Goal: Find specific page/section: Find specific page/section

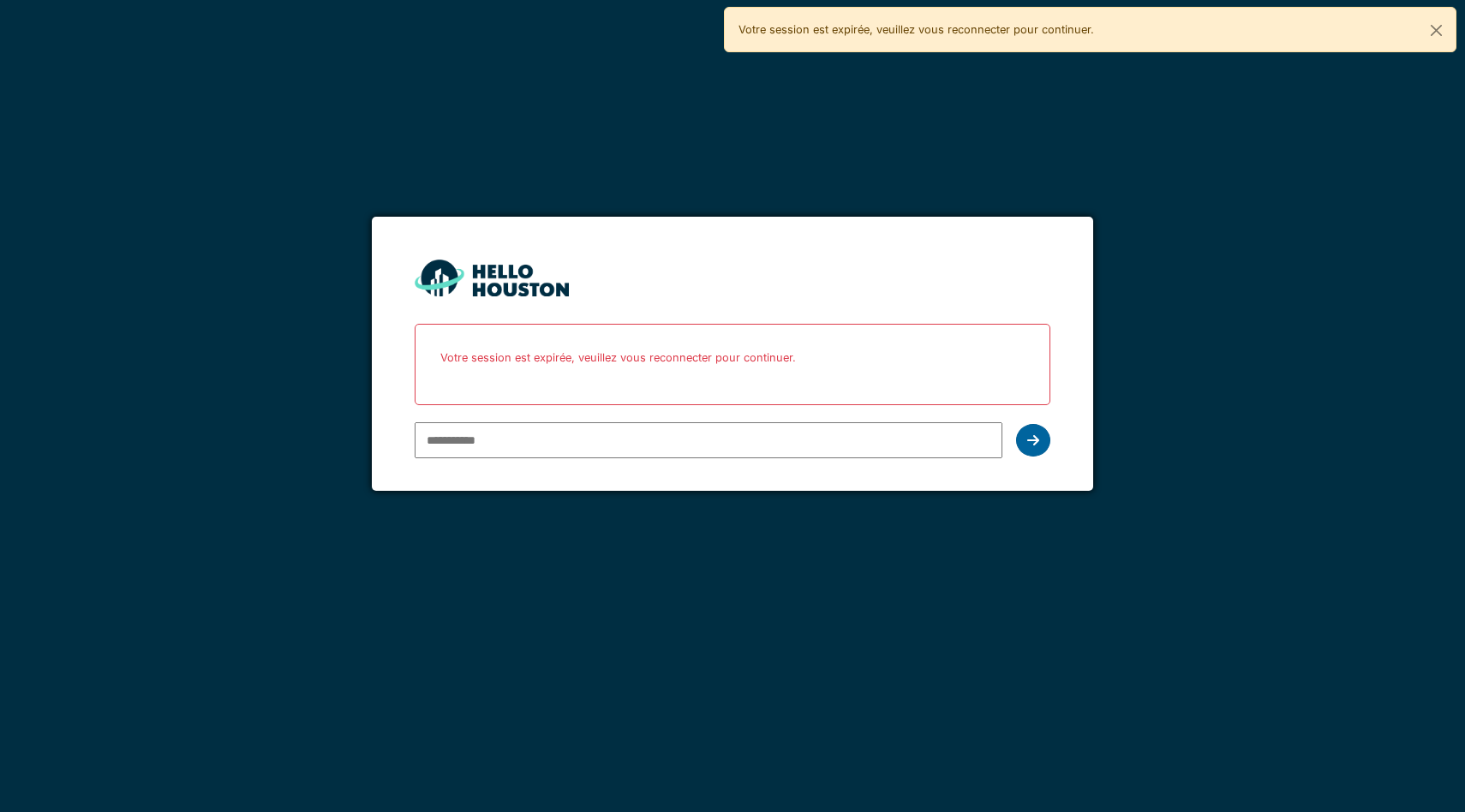
type input "**********"
click at [1030, 436] on icon at bounding box center [1033, 440] width 12 height 14
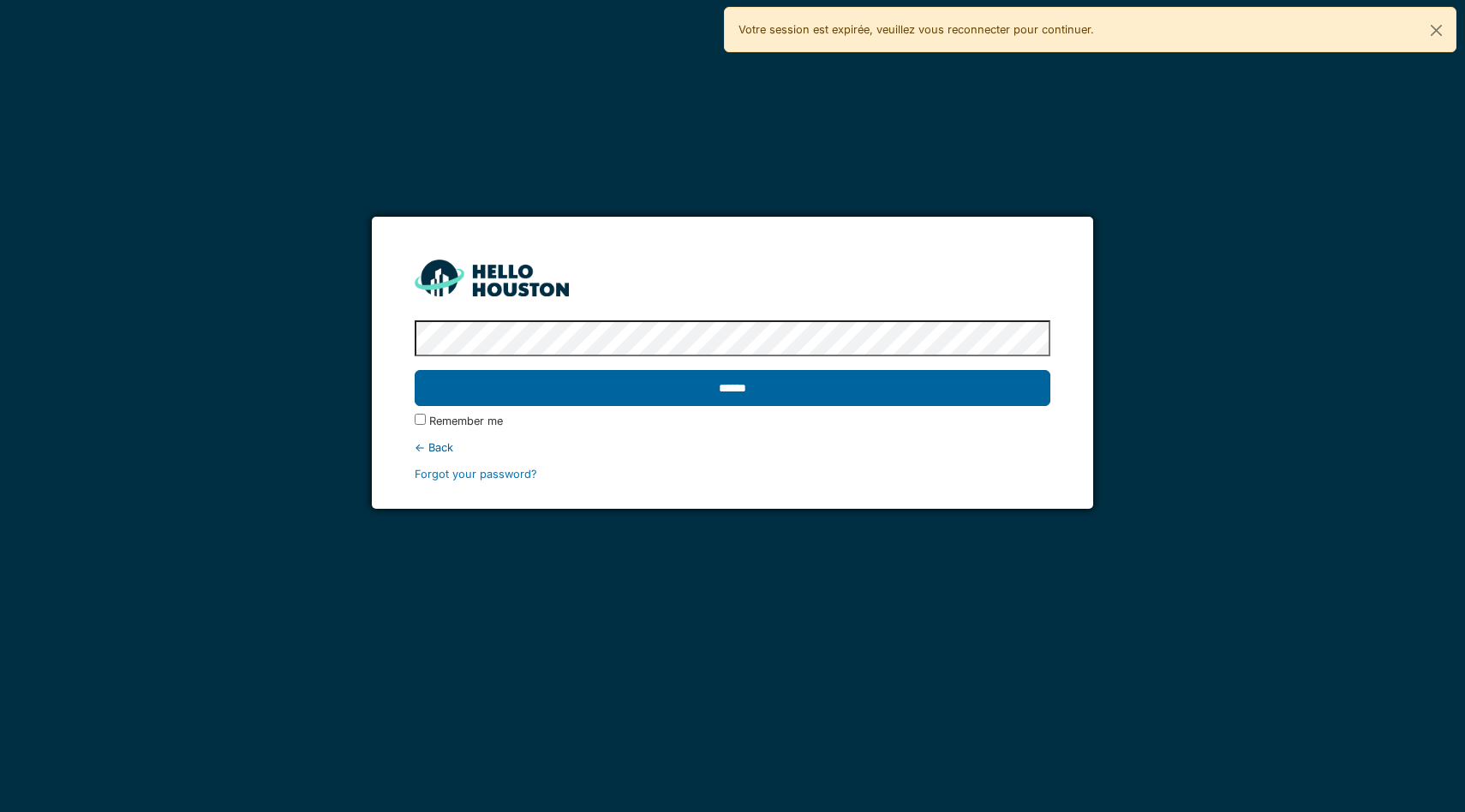
click at [738, 389] on input "******" at bounding box center [732, 388] width 636 height 36
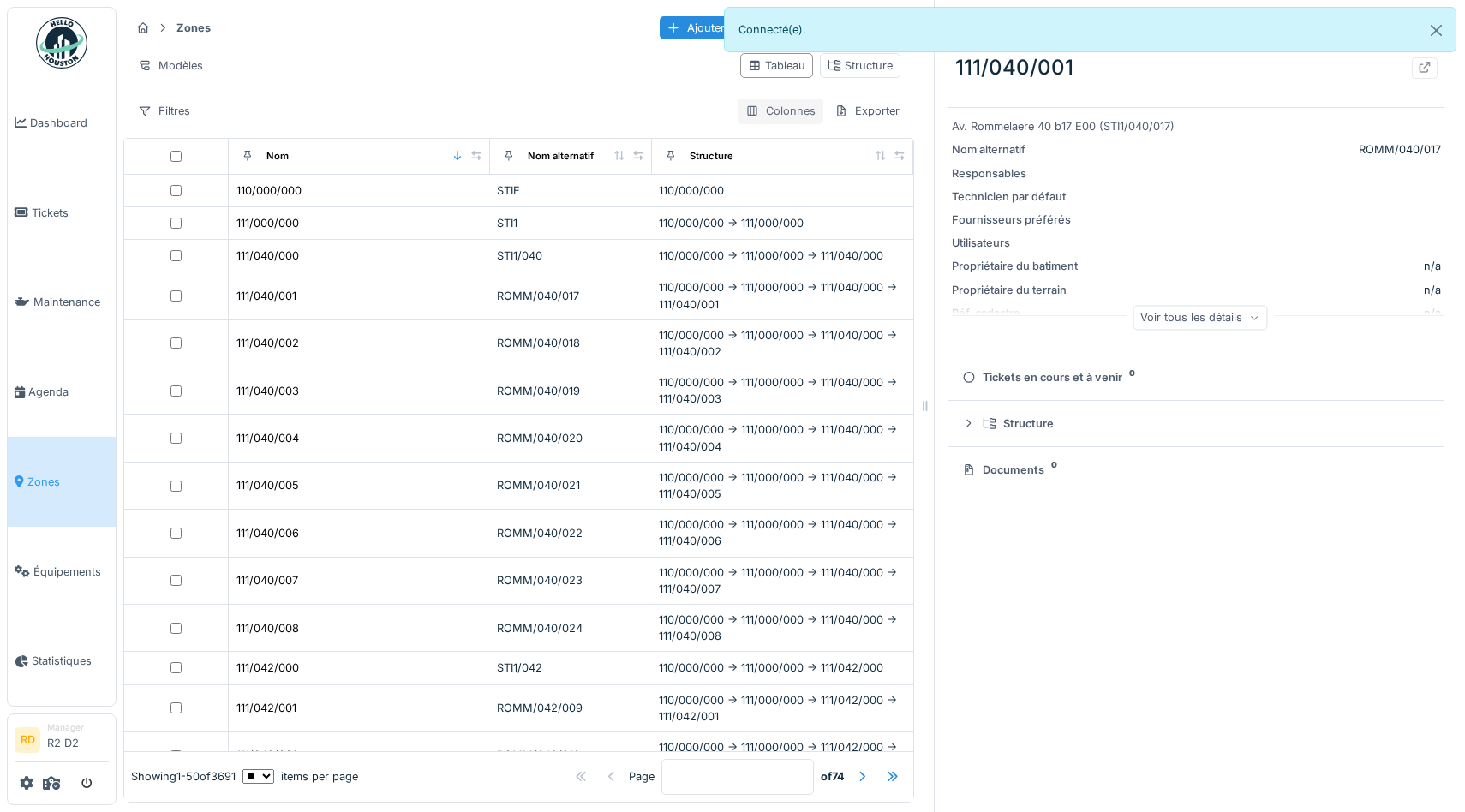
click at [797, 118] on div "Colonnes" at bounding box center [780, 111] width 85 height 25
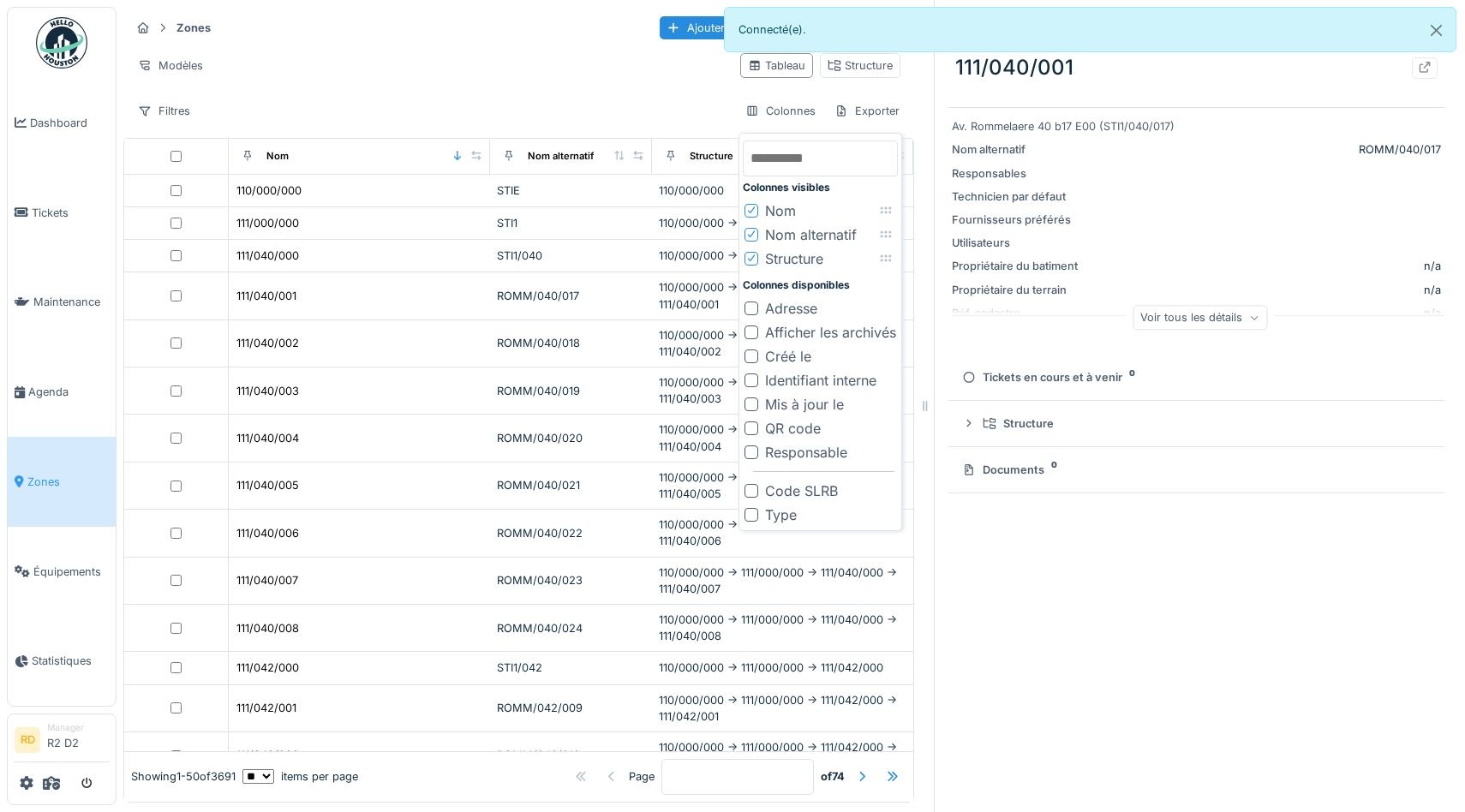
click at [554, 111] on div "Filtres Colonnes Exporter" at bounding box center [519, 111] width 777 height 25
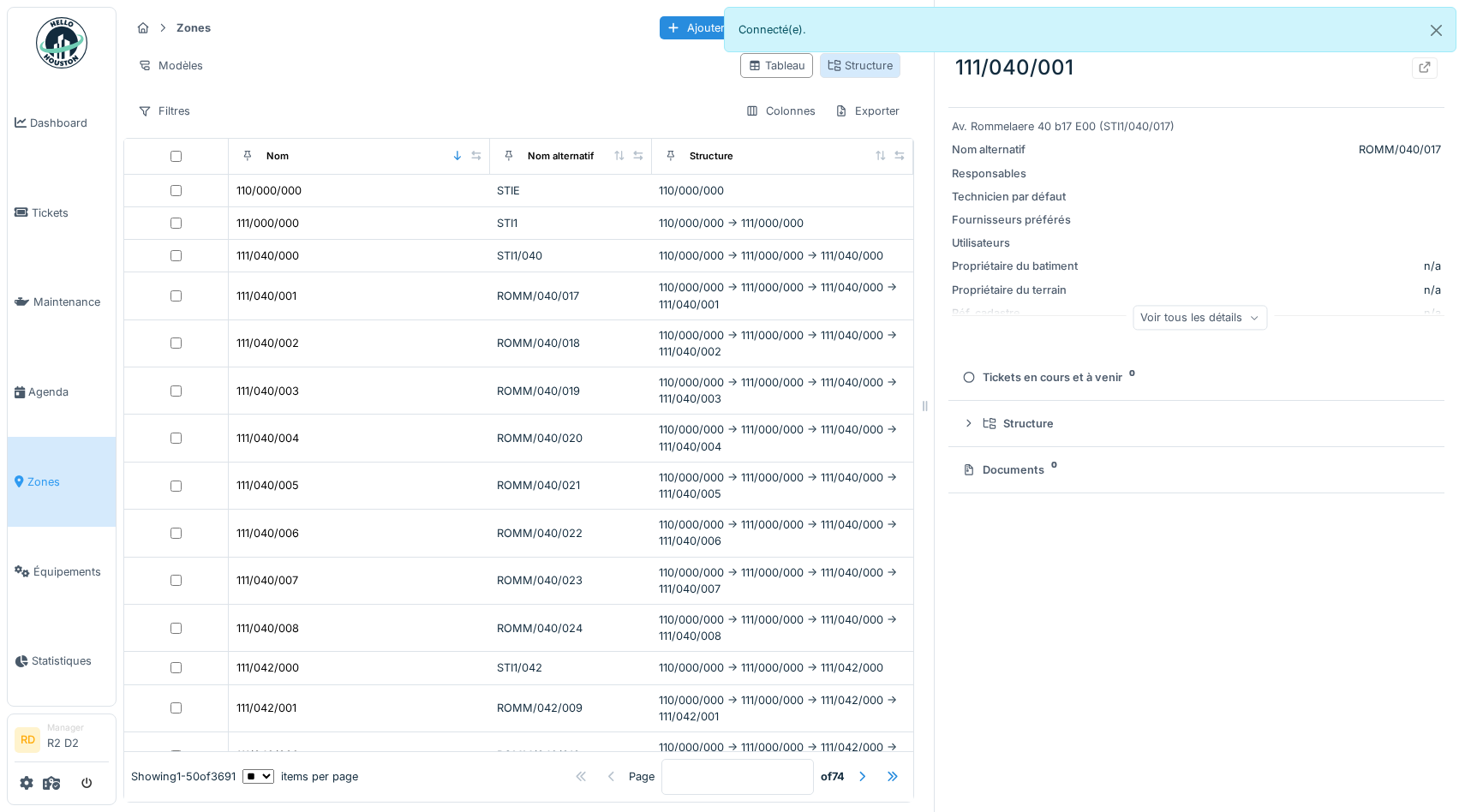
click at [857, 74] on div "Structure" at bounding box center [861, 65] width 66 height 16
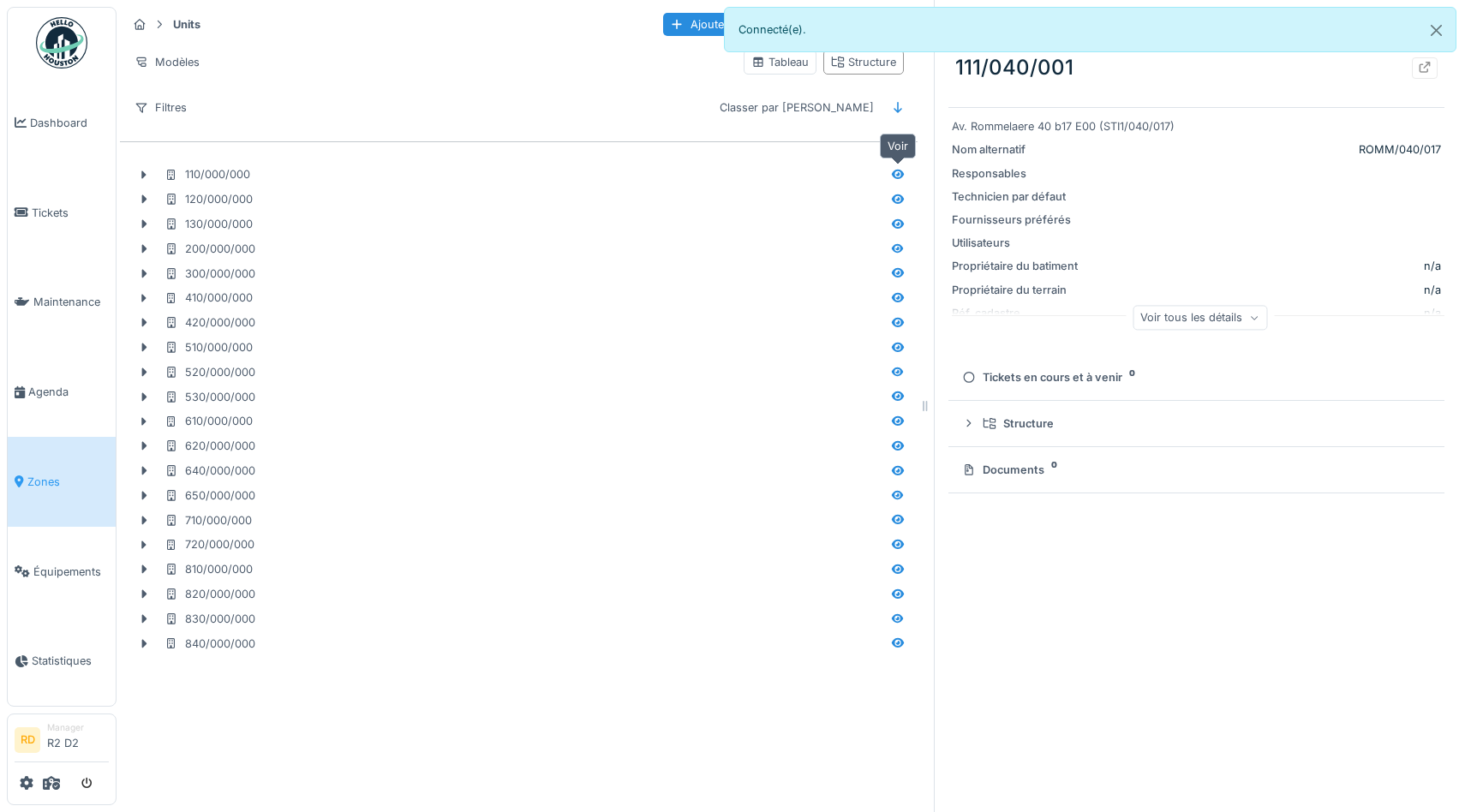
click at [900, 175] on icon at bounding box center [897, 174] width 12 height 9
click at [1435, 31] on button "Close" at bounding box center [1436, 30] width 38 height 45
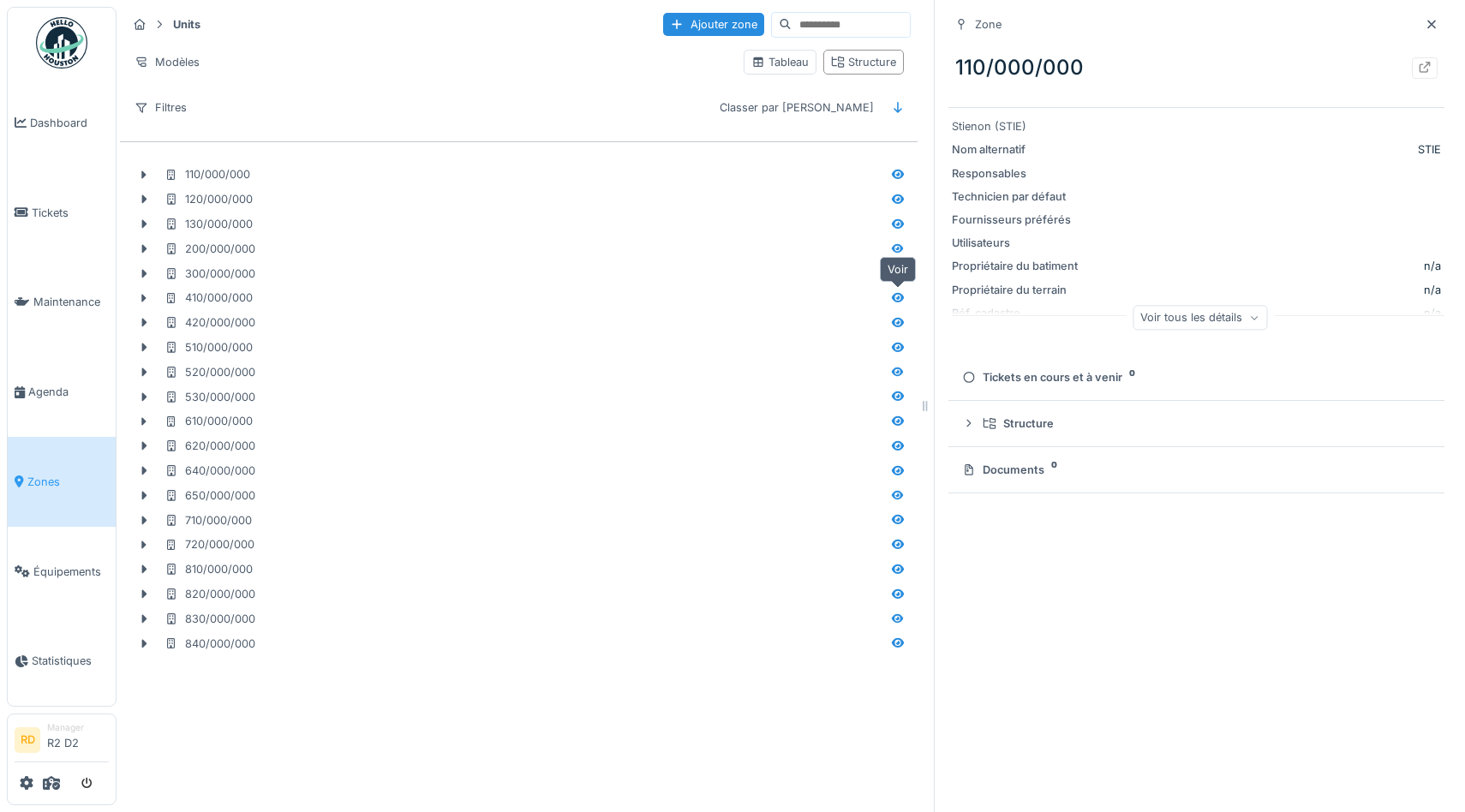
click at [898, 294] on icon at bounding box center [897, 298] width 12 height 9
click at [899, 371] on icon at bounding box center [897, 371] width 12 height 9
click at [1420, 72] on icon at bounding box center [1426, 67] width 11 height 11
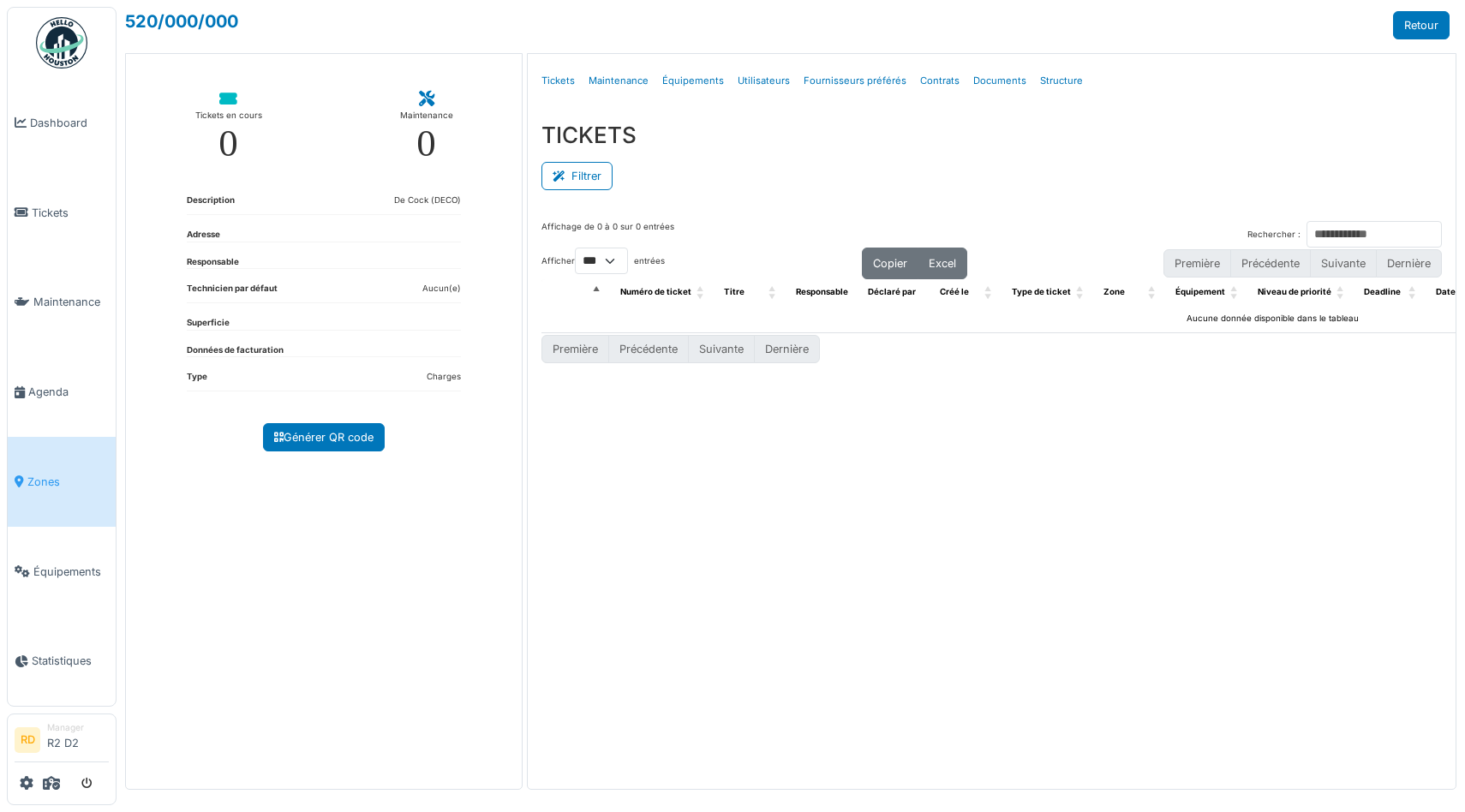
select select "***"
click at [1059, 81] on link "Structure" at bounding box center [1061, 81] width 56 height 40
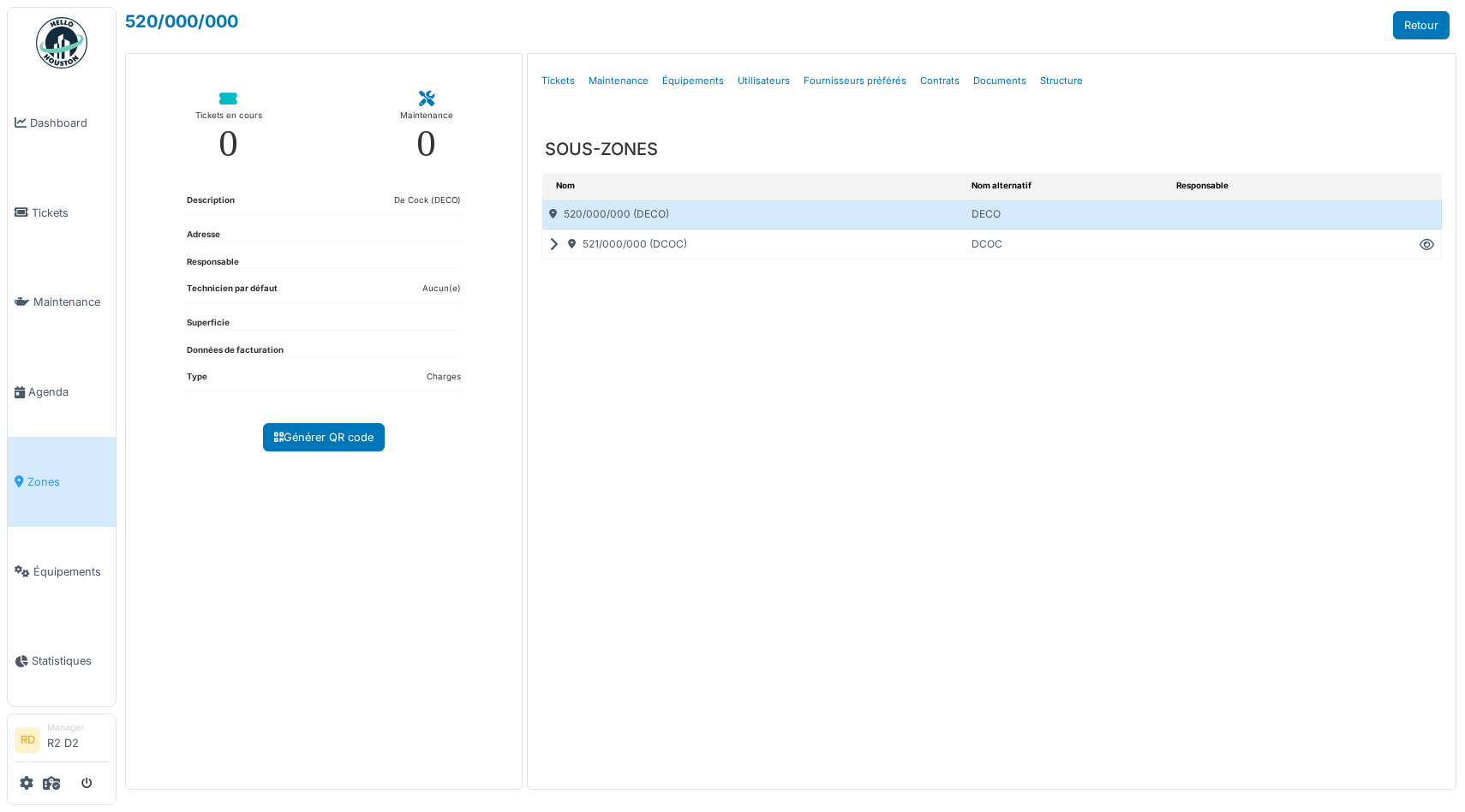
click at [553, 245] on icon at bounding box center [556, 245] width 16 height 1
click at [58, 472] on link "Zones" at bounding box center [61, 481] width 108 height 90
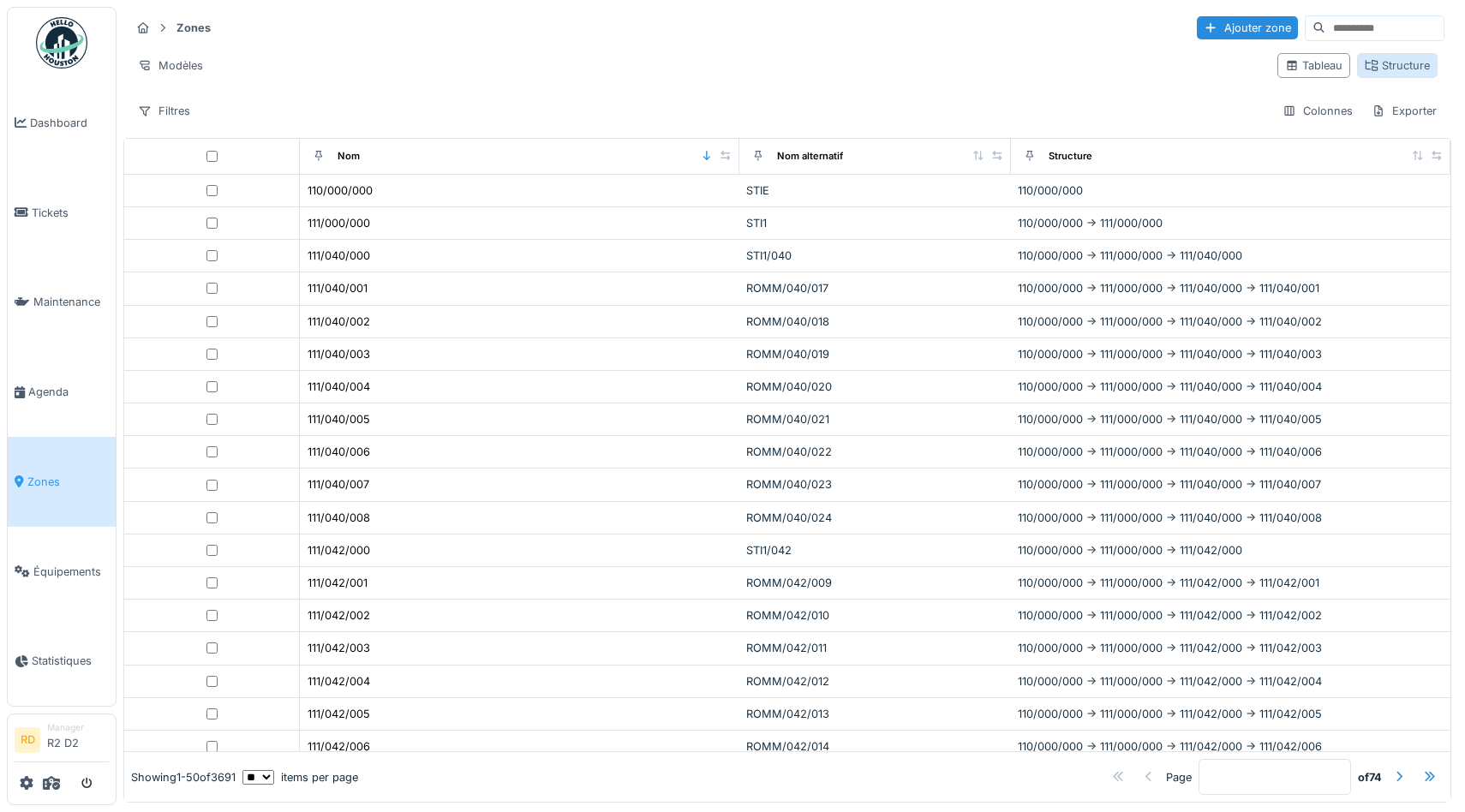
click at [1382, 72] on div "Structure" at bounding box center [1398, 65] width 66 height 16
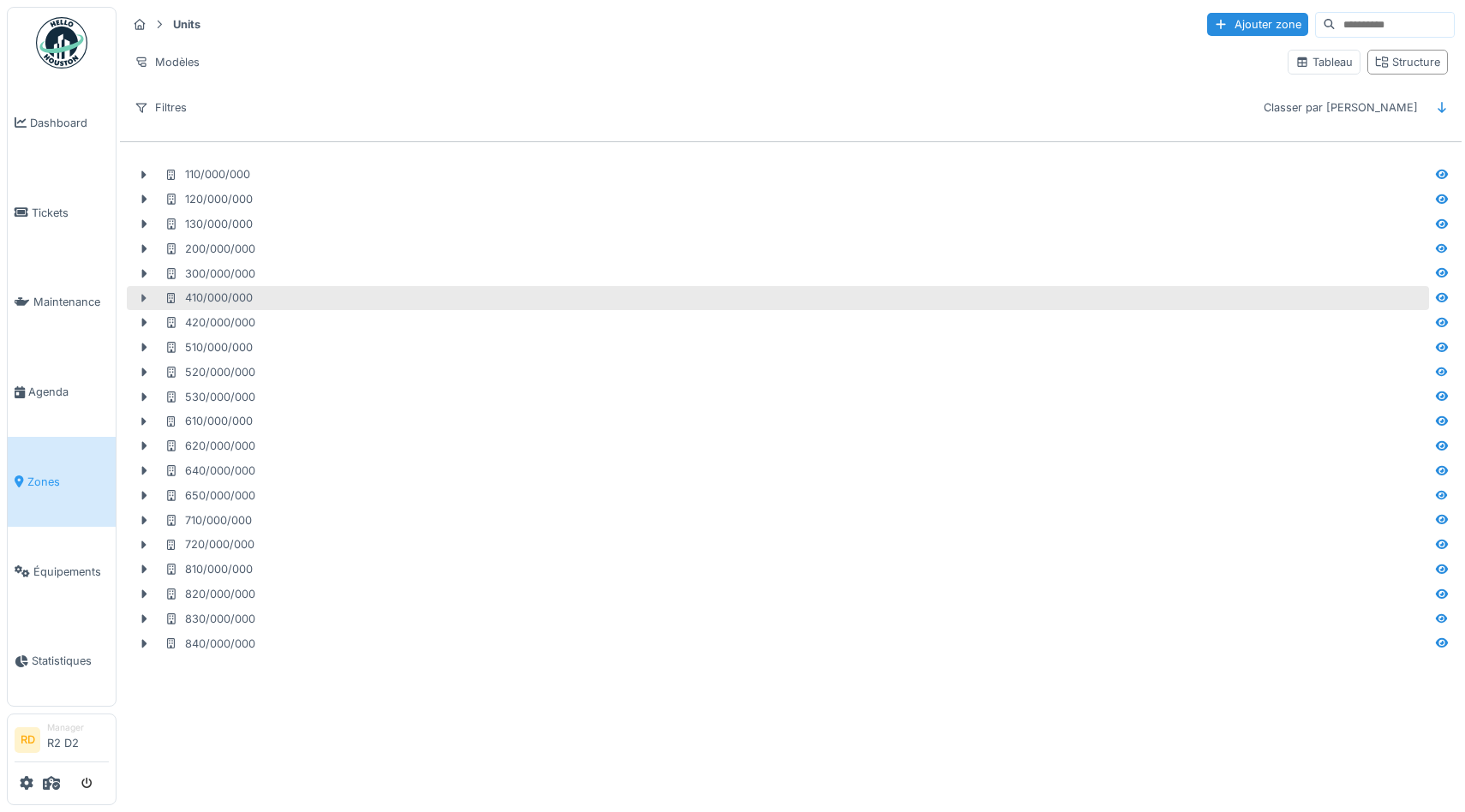
click at [144, 301] on icon at bounding box center [143, 299] width 14 height 11
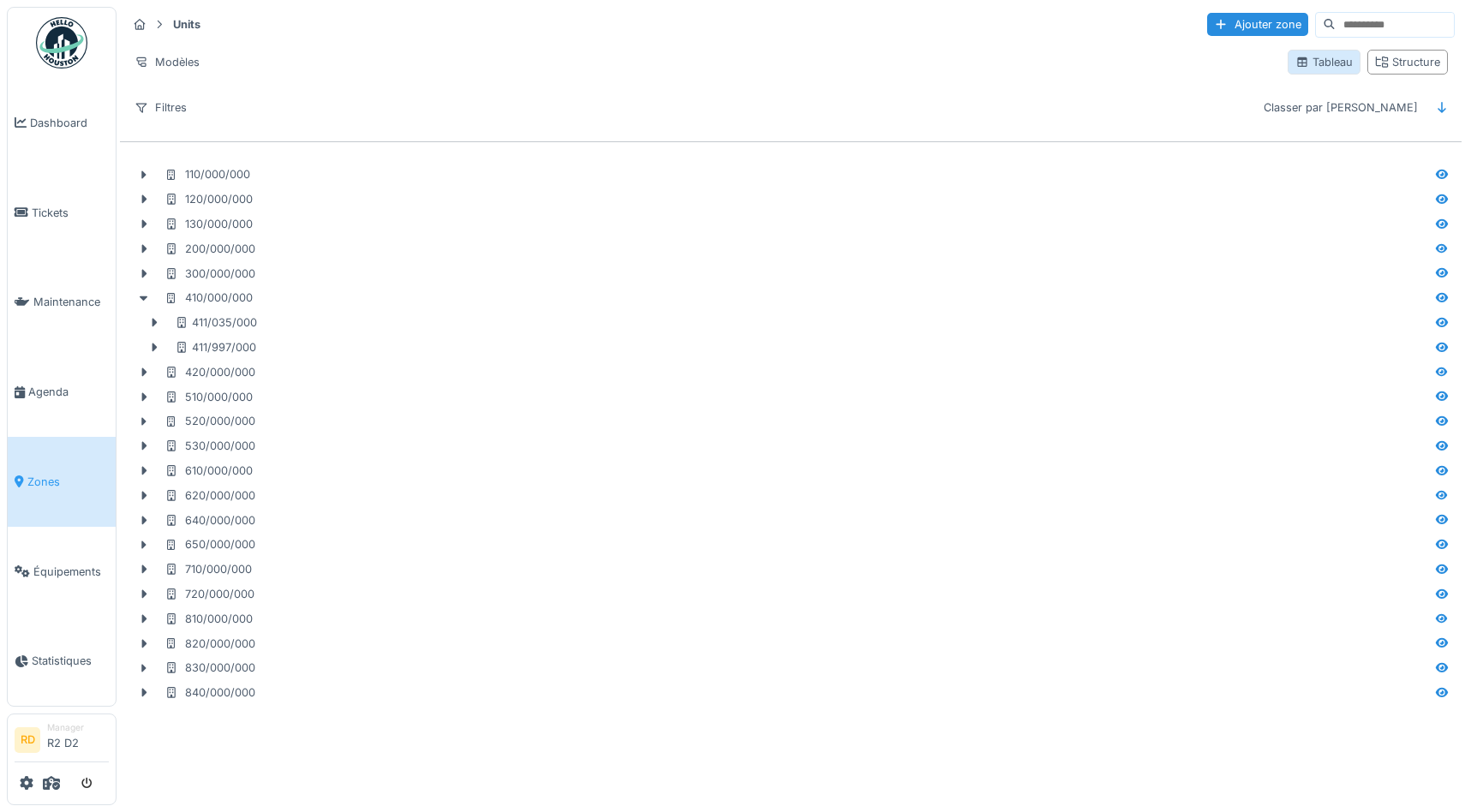
click at [1310, 65] on div "Tableau" at bounding box center [1324, 62] width 57 height 16
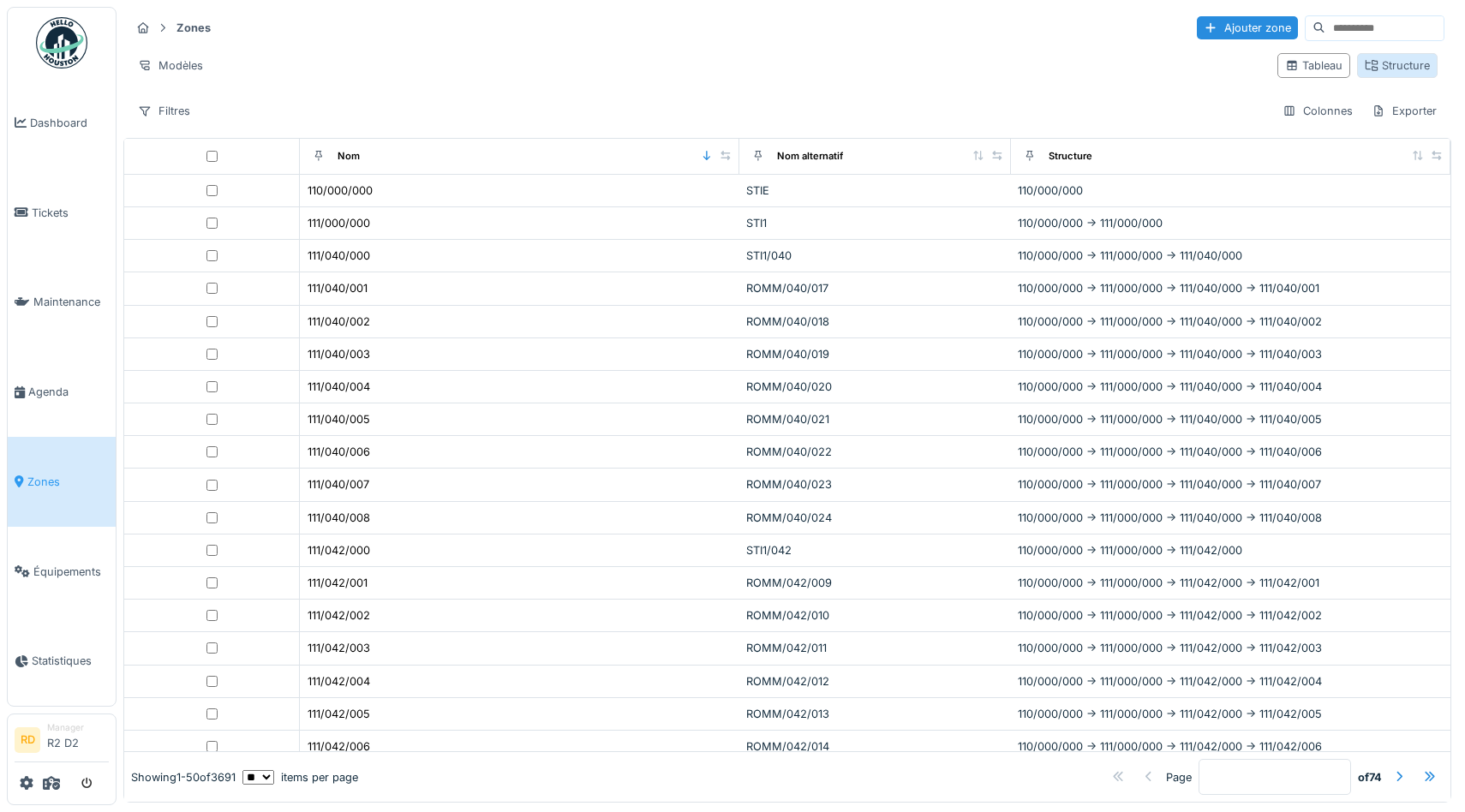
click at [1384, 77] on div "Structure" at bounding box center [1398, 66] width 81 height 25
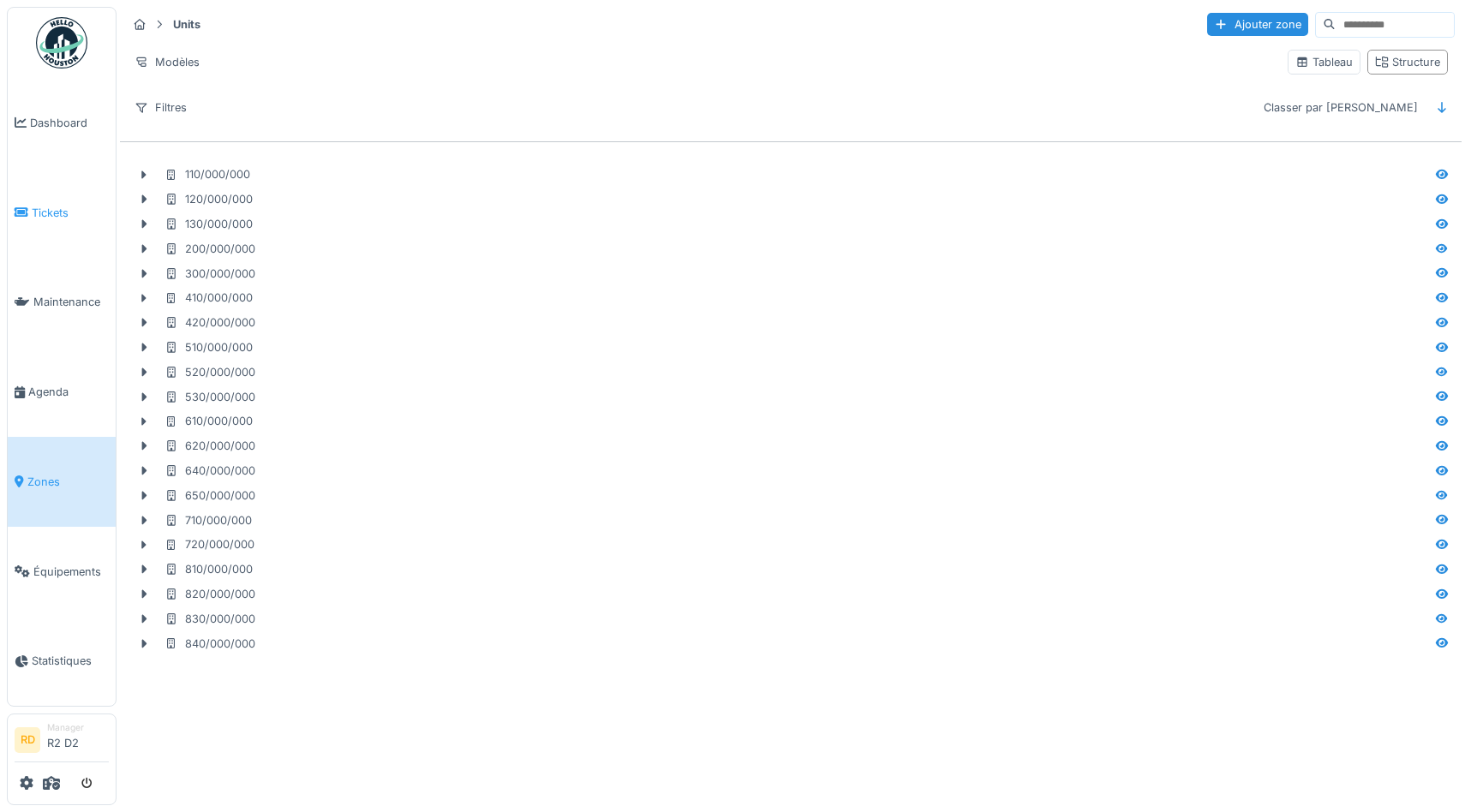
click at [54, 200] on link "Tickets" at bounding box center [61, 213] width 108 height 90
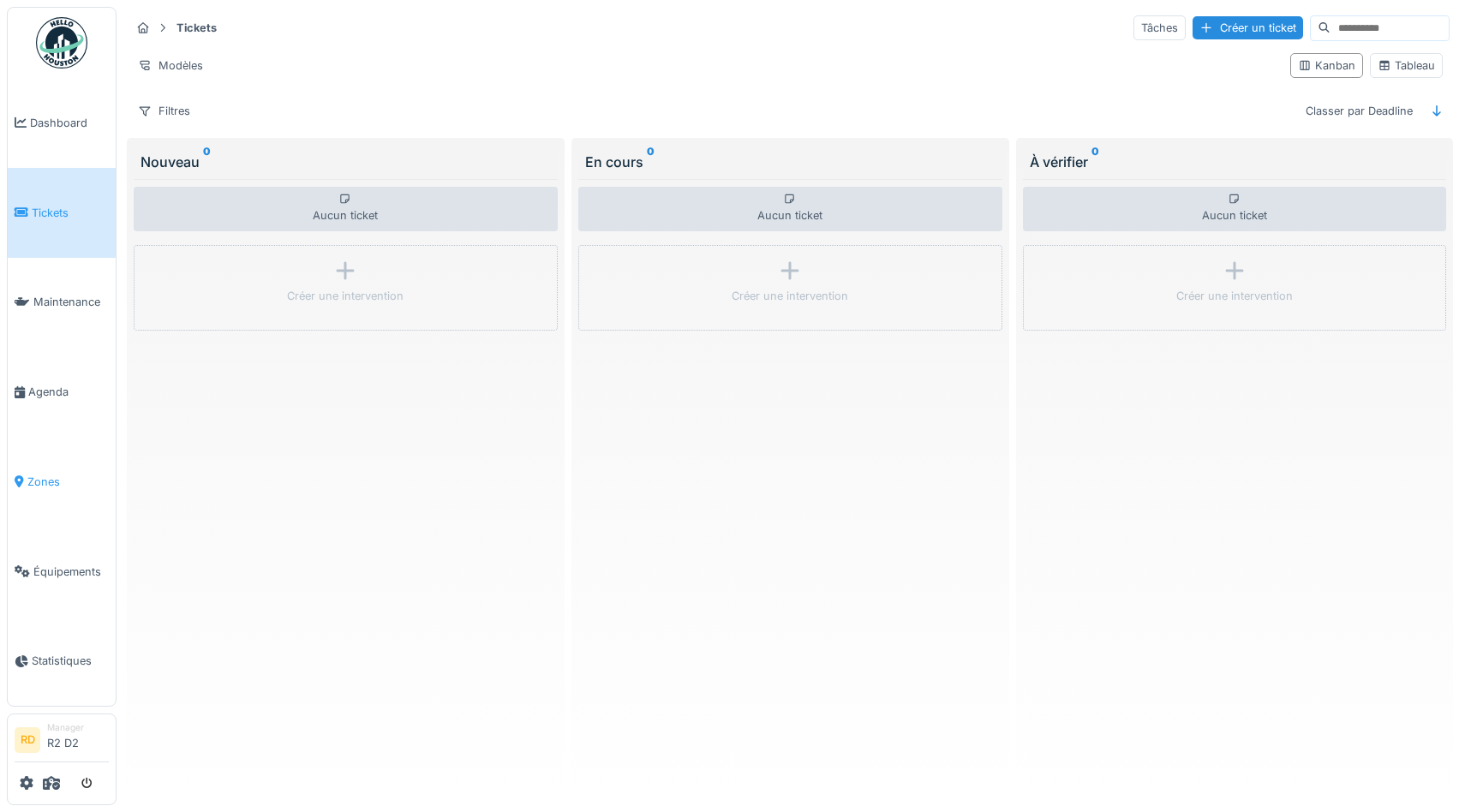
click at [25, 483] on li "Zones" at bounding box center [62, 481] width 95 height 16
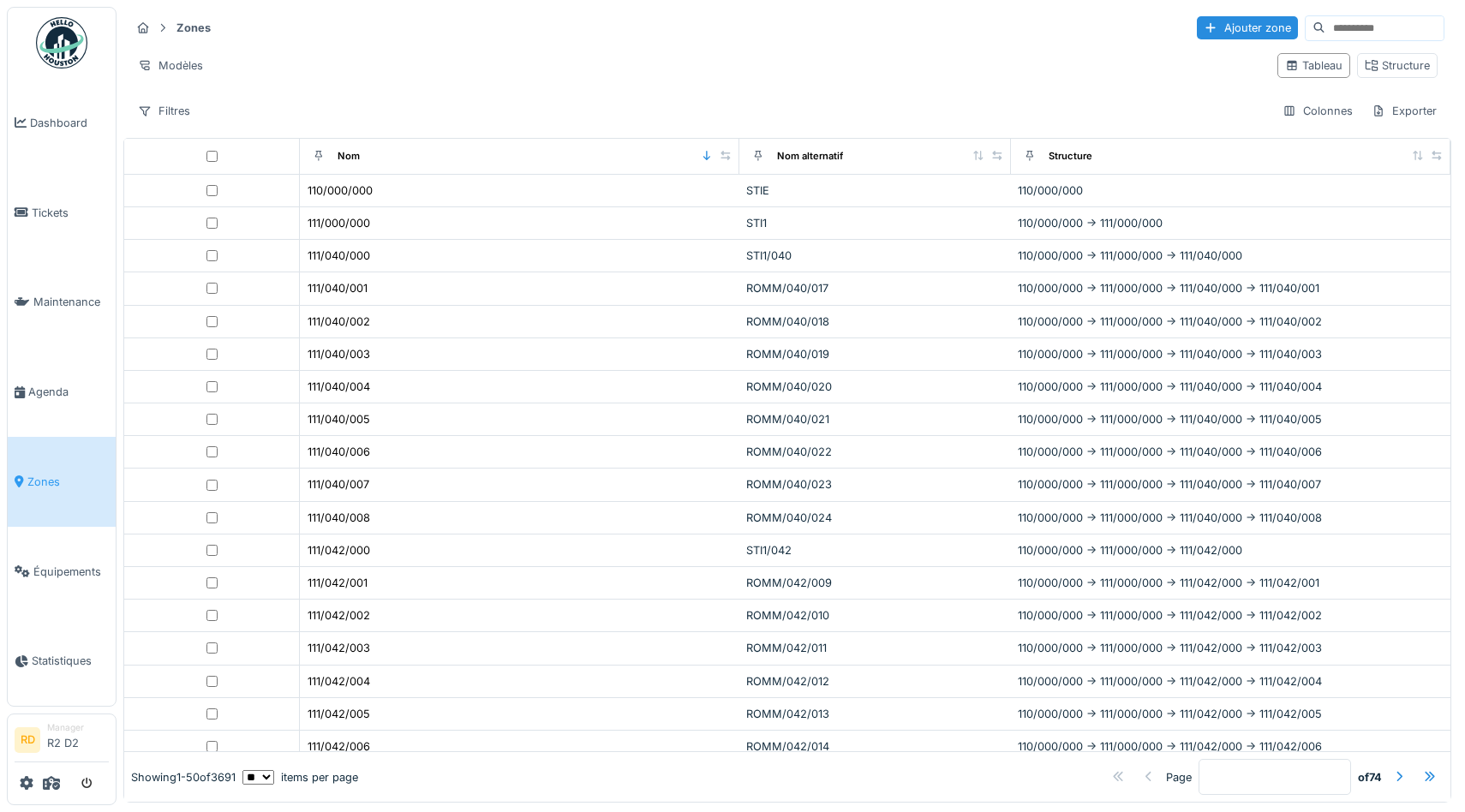
click at [688, 29] on div "Zones Ajouter zone" at bounding box center [787, 28] width 1314 height 28
